Goal: Find contact information: Obtain details needed to contact an individual or organization

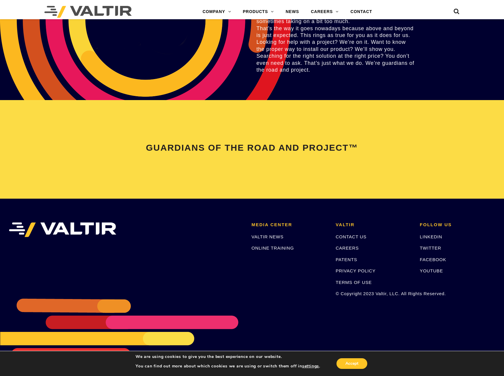
scroll to position [1251, 0]
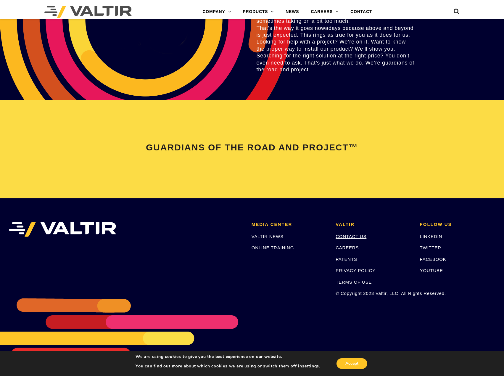
click at [361, 236] on link "CONTACT US" at bounding box center [351, 236] width 31 height 5
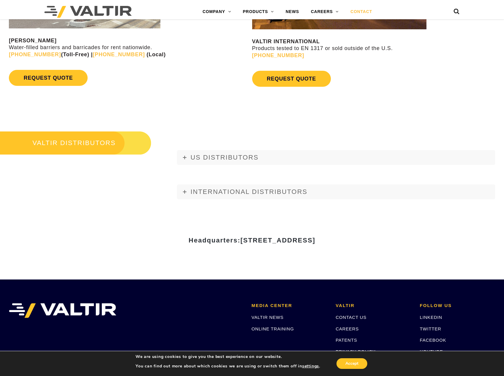
scroll to position [622, 0]
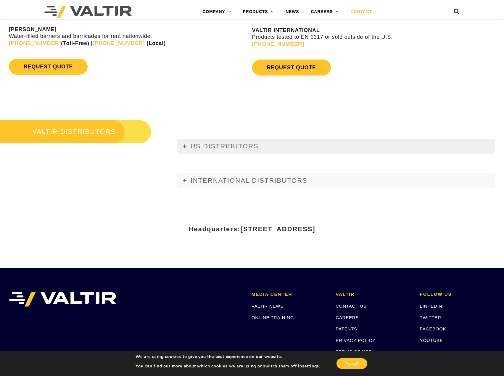
click at [238, 150] on span "US DISTRIBUTORS" at bounding box center [225, 145] width 68 height 7
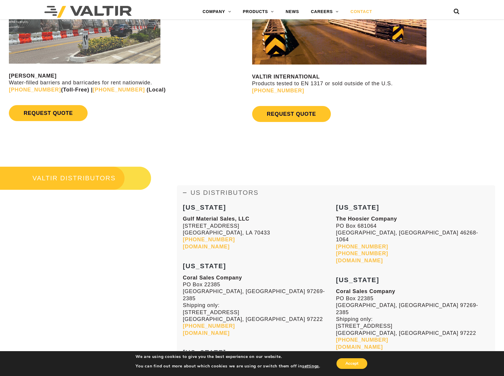
scroll to position [533, 0]
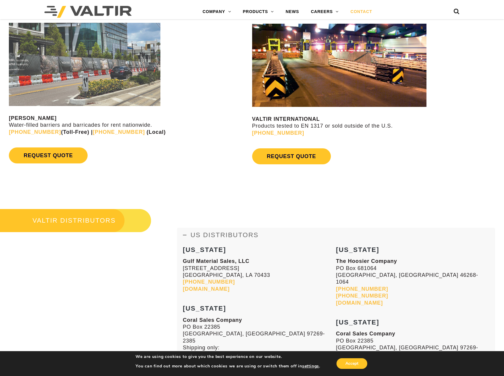
click at [204, 233] on span "US DISTRIBUTORS" at bounding box center [225, 234] width 68 height 7
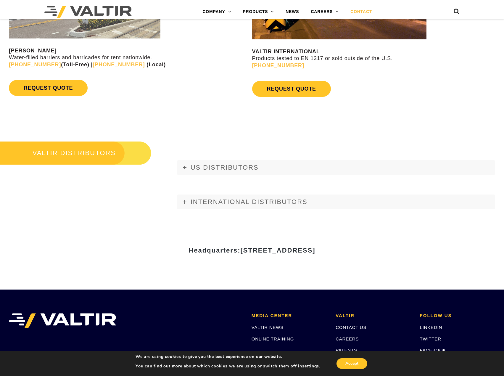
scroll to position [573, 0]
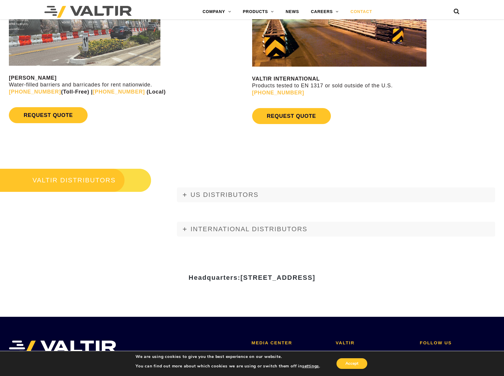
drag, startPoint x: 262, startPoint y: 277, endPoint x: 185, endPoint y: 278, distance: 77.3
click at [241, 278] on span "15601 Dallas Parkway, Suite 525 | Addison, TX 75001" at bounding box center [278, 277] width 75 height 7
copy span "15601 Dallas Parkway"
drag, startPoint x: 300, startPoint y: 276, endPoint x: 269, endPoint y: 276, distance: 31.4
click at [269, 276] on span "15601 Dallas Parkway, Suite 525 | Addison, TX 75001" at bounding box center [278, 277] width 75 height 7
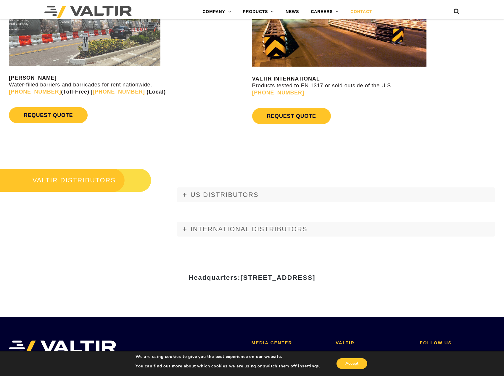
copy span "Suite 525"
click at [315, 280] on span "15601 Dallas Parkway, Suite 525 | Addison, TX 75001" at bounding box center [278, 277] width 75 height 7
copy span "Addison"
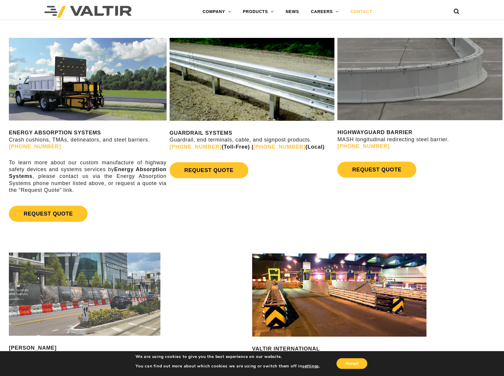
scroll to position [277, 0]
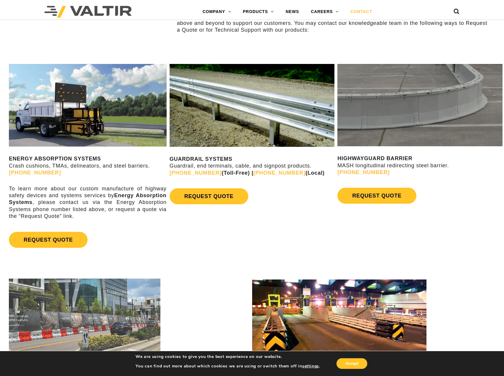
click at [281, 250] on div "ENERGY ABSORPTION SYSTEMS Crash cushions, TMAs, delineators, and steel barriers…" at bounding box center [252, 157] width 504 height 209
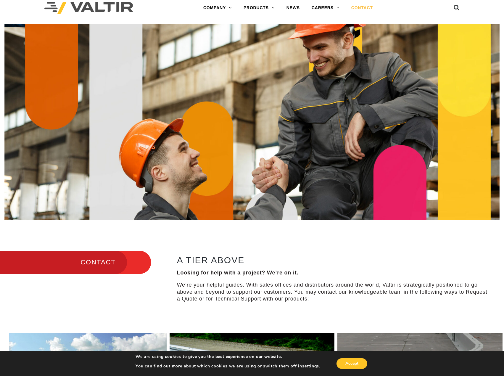
scroll to position [0, 0]
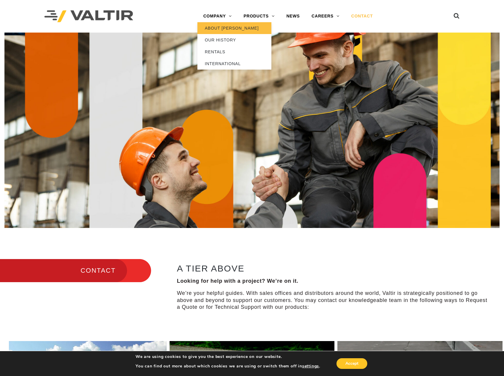
click at [214, 27] on link "ABOUT [PERSON_NAME]" at bounding box center [235, 28] width 74 height 12
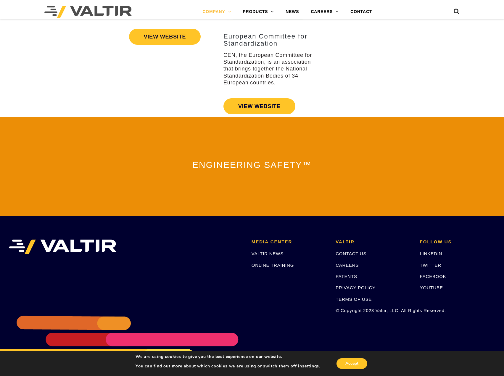
scroll to position [1215, 0]
